Goal: Check status: Check status

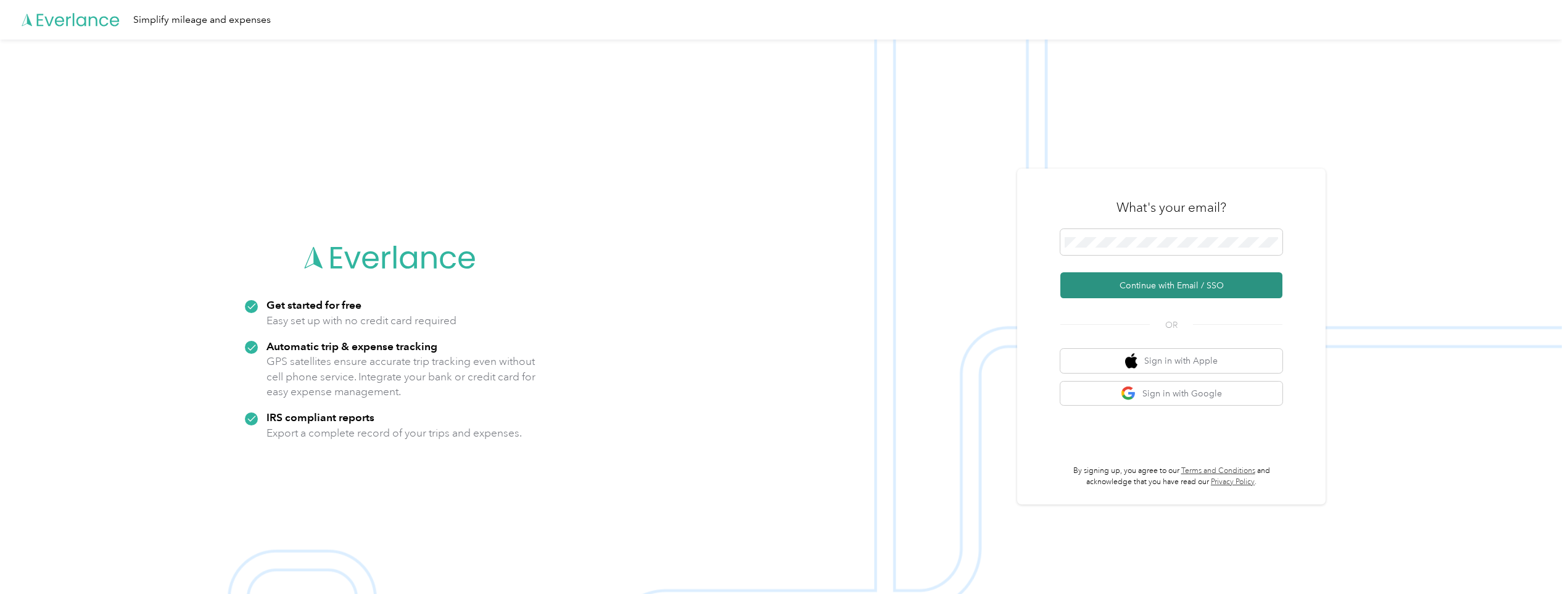
click at [1105, 281] on button "Continue with Email / SSO" at bounding box center [1172, 284] width 222 height 26
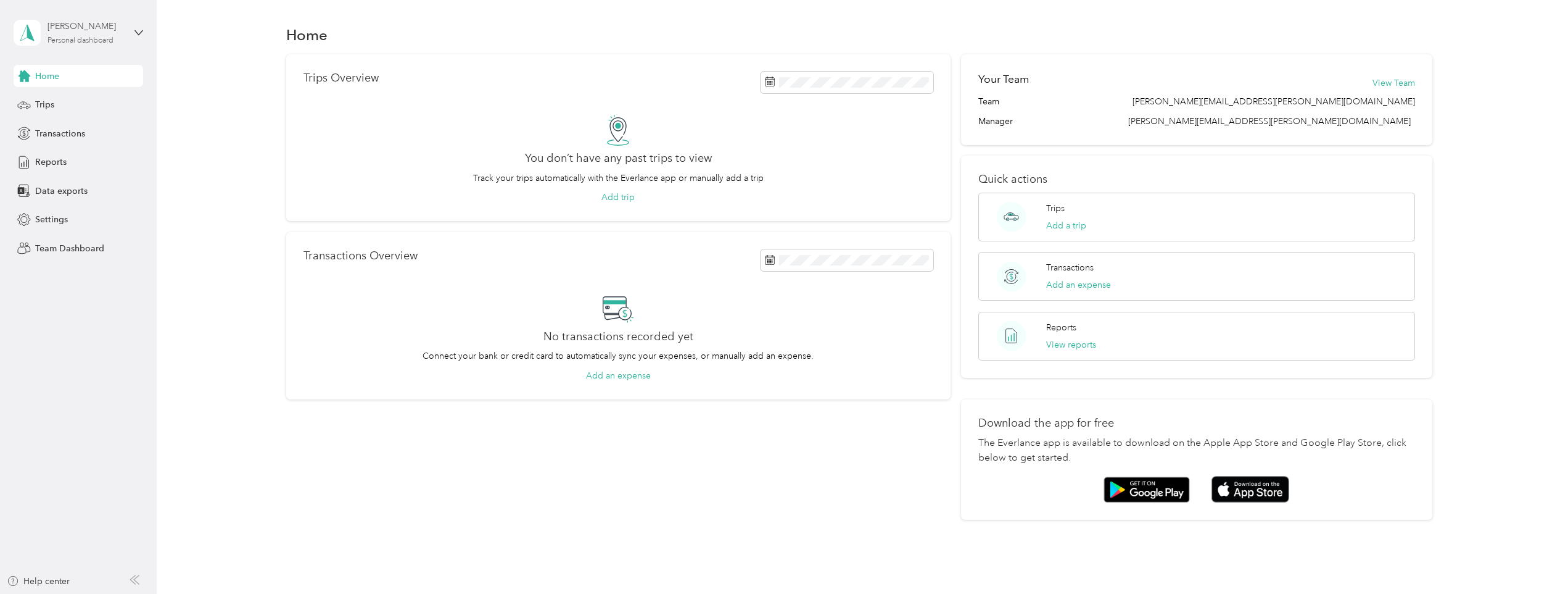
click at [91, 35] on div "[PERSON_NAME] Personal dashboard" at bounding box center [86, 32] width 77 height 25
click at [76, 98] on div "Team dashboard" at bounding box center [58, 101] width 66 height 13
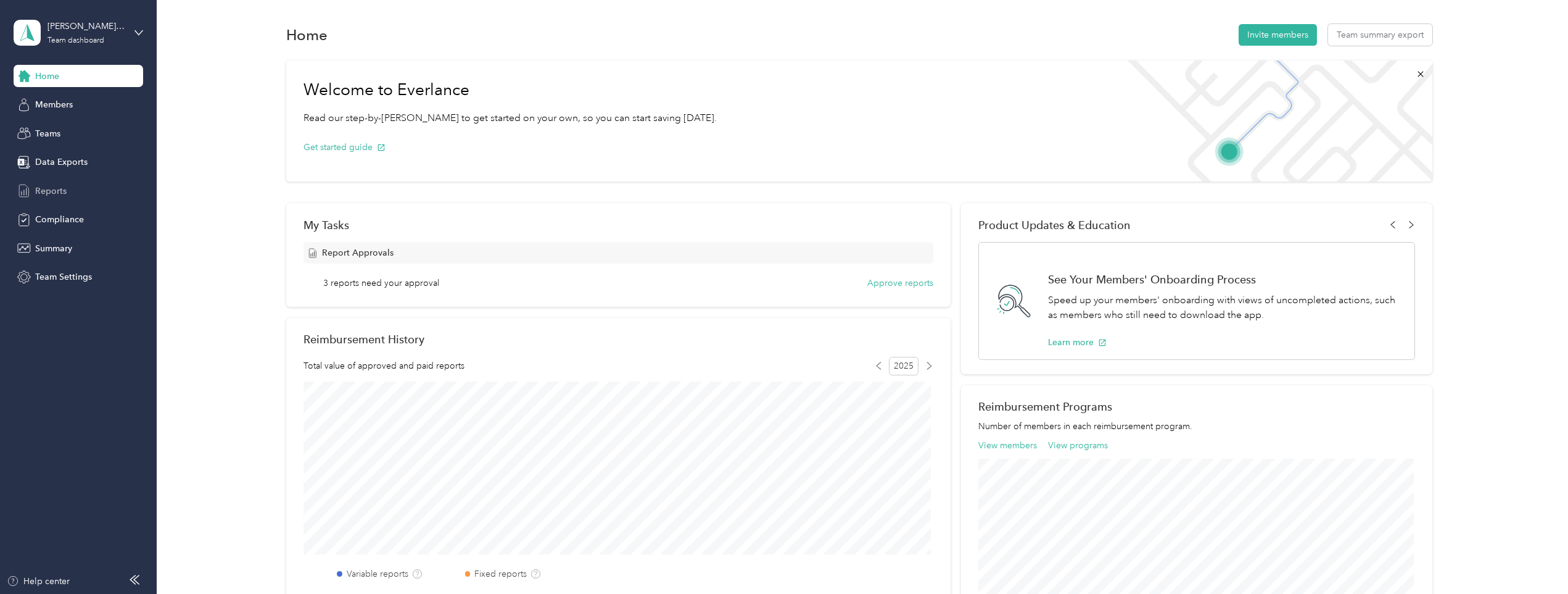
click at [60, 187] on span "Reports" at bounding box center [51, 191] width 32 height 13
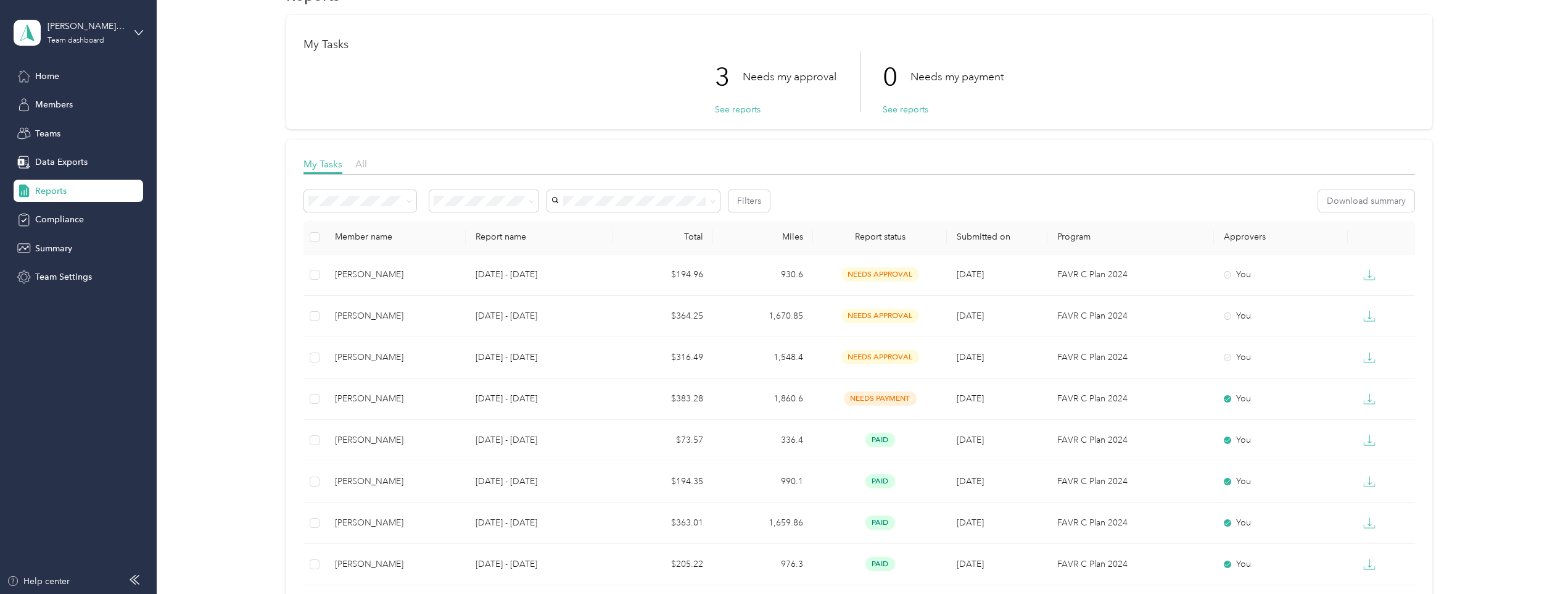
scroll to position [62, 0]
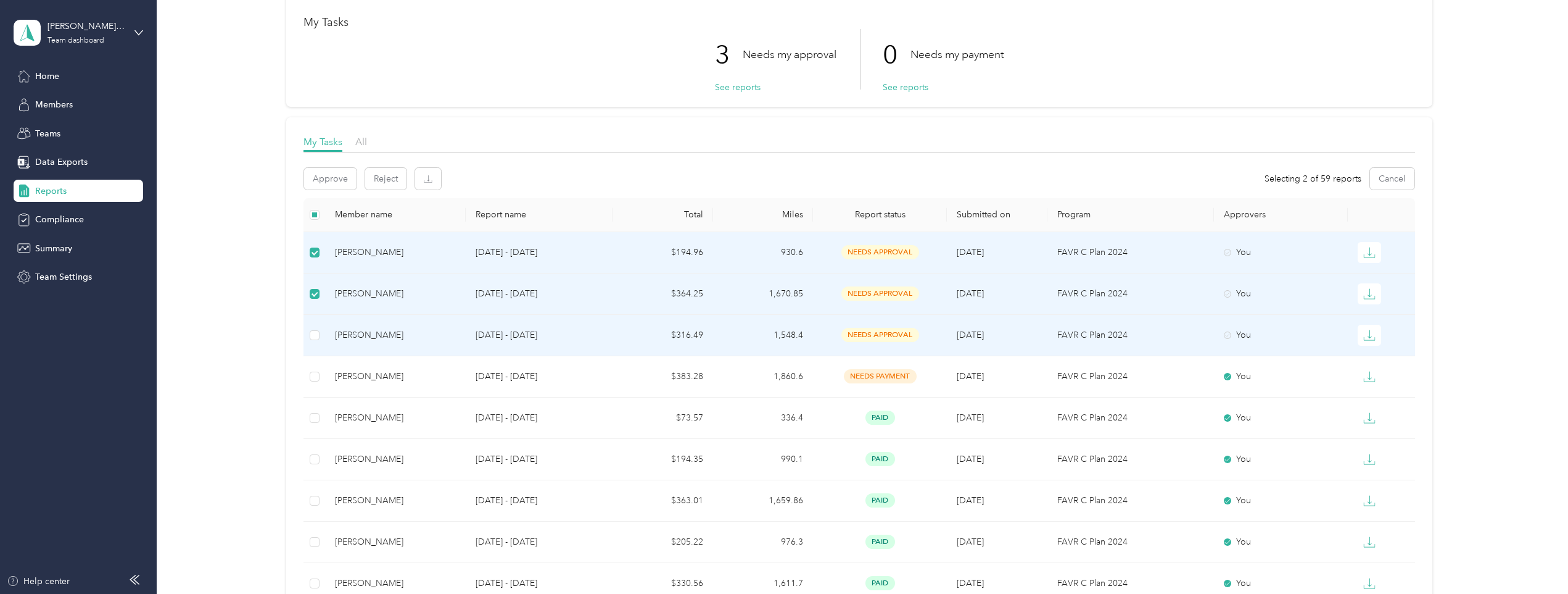
click at [307, 334] on td at bounding box center [314, 335] width 22 height 41
click at [328, 176] on button "Approve" at bounding box center [330, 178] width 53 height 22
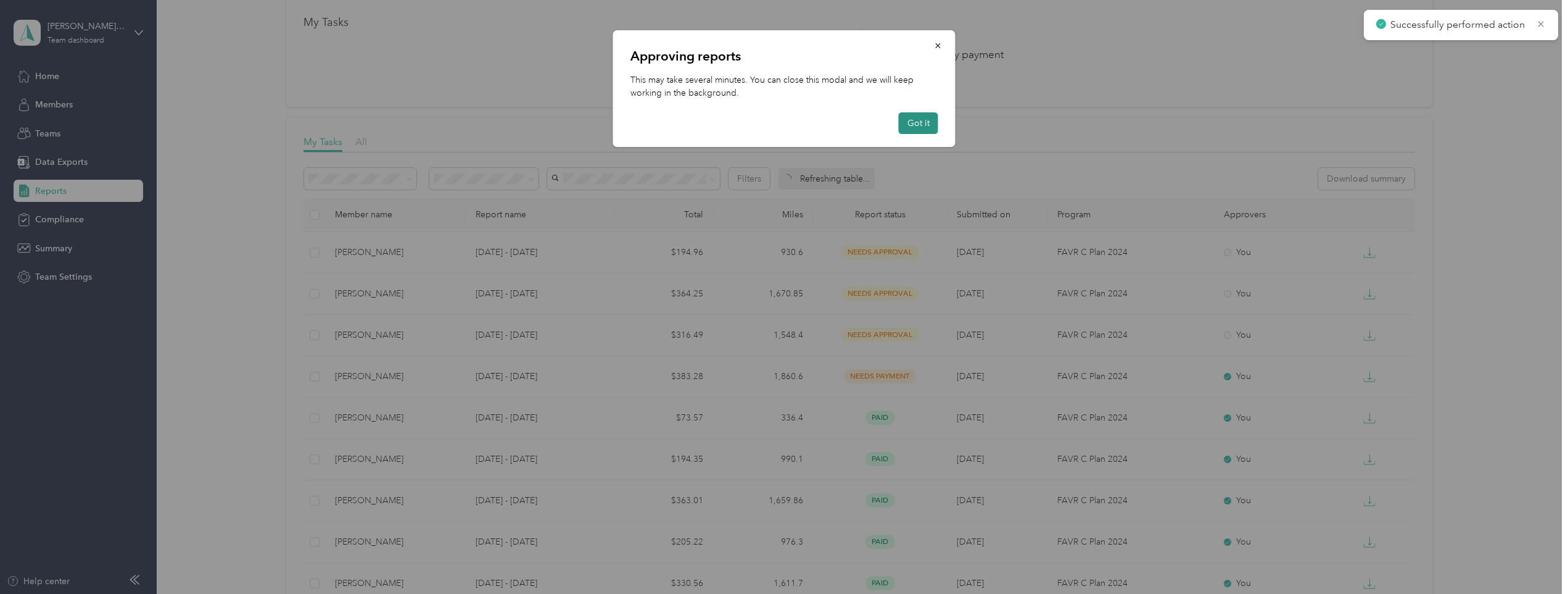
click at [916, 124] on button "Got it" at bounding box center [919, 123] width 39 height 22
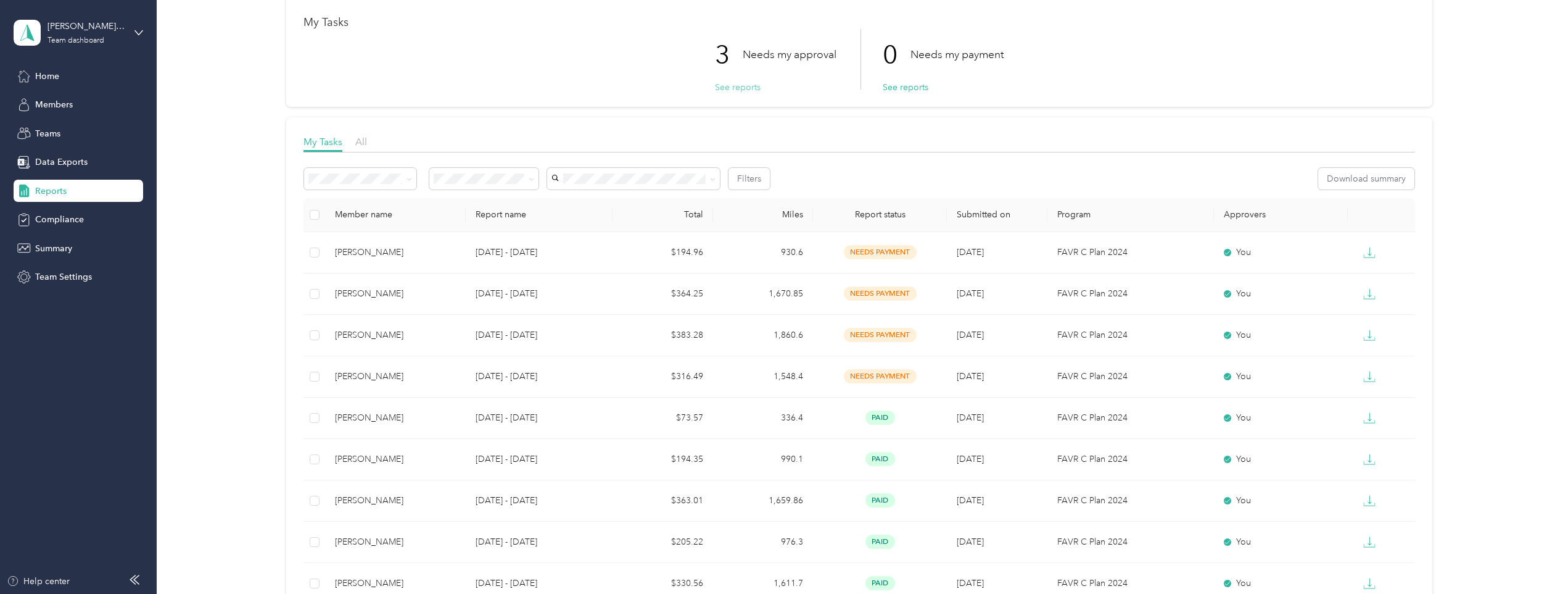
click at [732, 88] on button "See reports" at bounding box center [738, 88] width 45 height 13
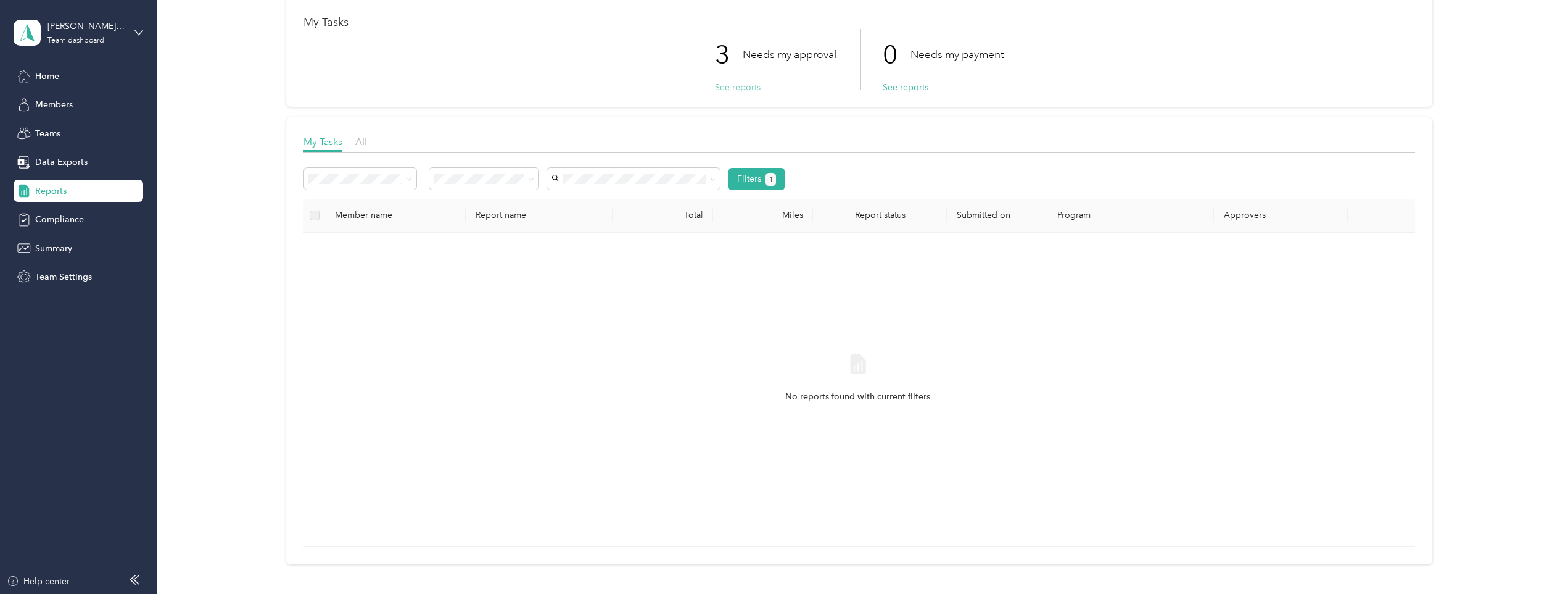
click at [726, 85] on button "See reports" at bounding box center [738, 88] width 45 height 13
click at [57, 186] on span "Reports" at bounding box center [51, 191] width 32 height 13
click at [47, 193] on span "Reports" at bounding box center [51, 191] width 32 height 13
